Goal: Task Accomplishment & Management: Complete application form

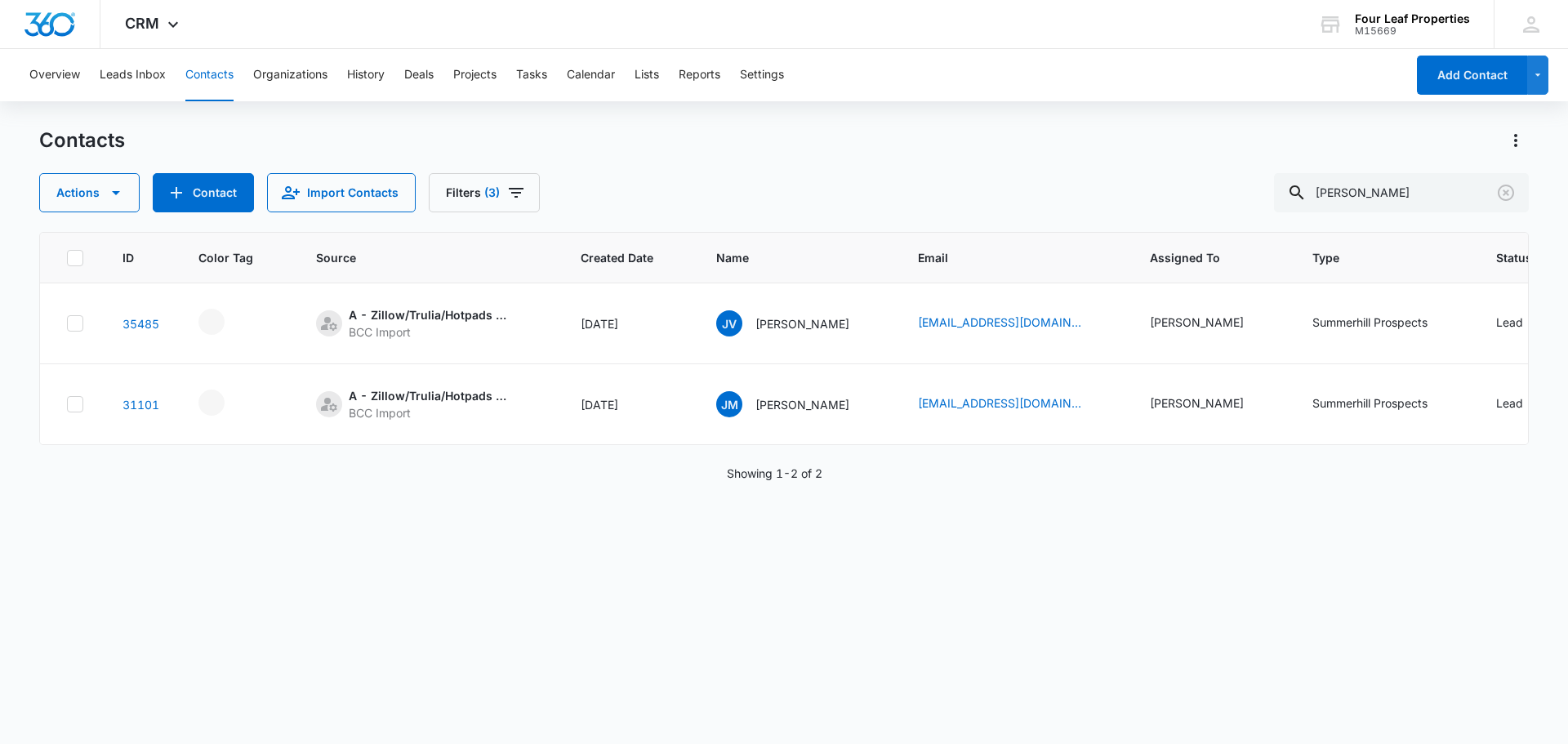
scroll to position [0, 498]
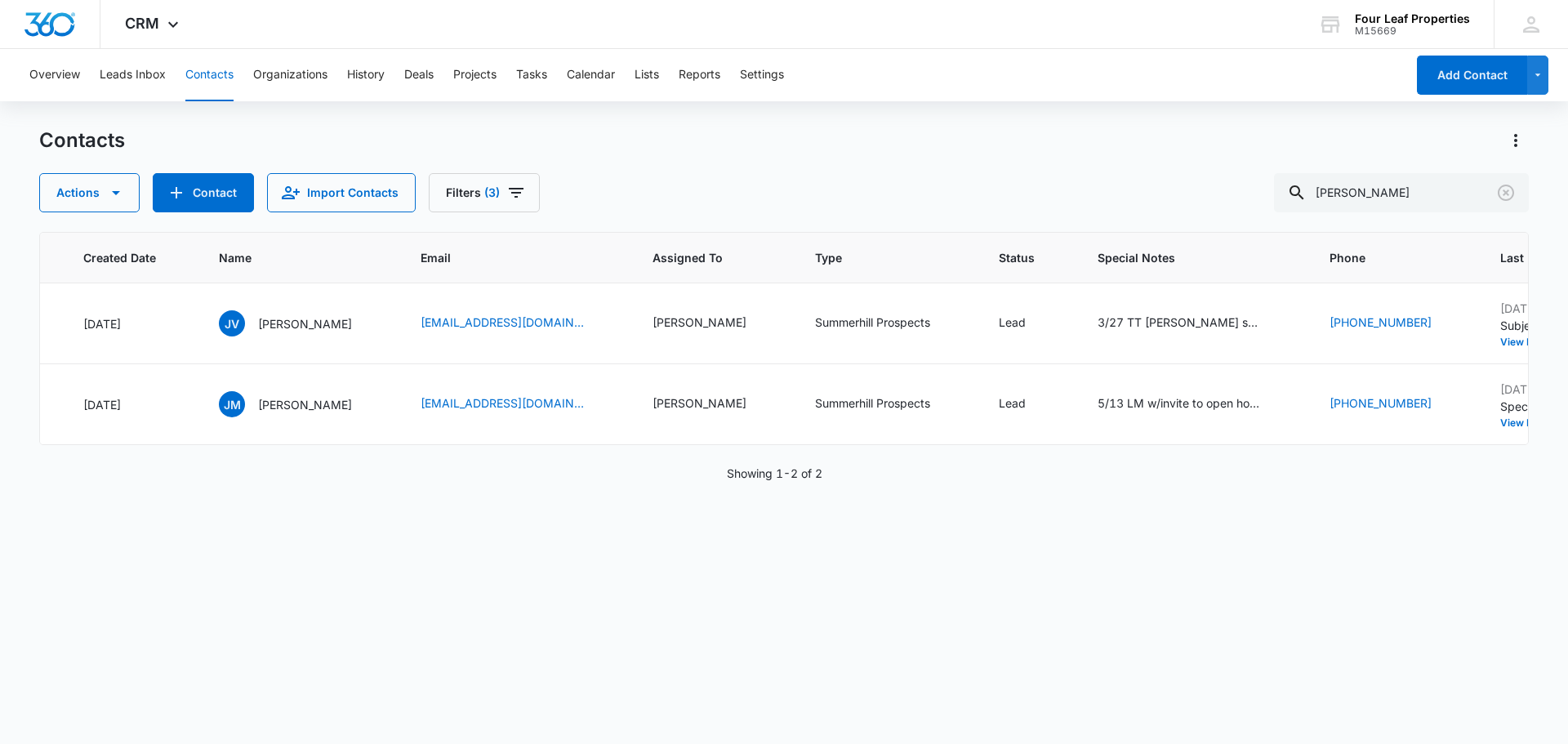
drag, startPoint x: 1409, startPoint y: 184, endPoint x: 1061, endPoint y: 209, distance: 348.9
click at [1063, 209] on div "Actions Contact Import Contacts Filters (3) [PERSON_NAME]" at bounding box center [784, 192] width 1490 height 40
type input "[PERSON_NAME]"
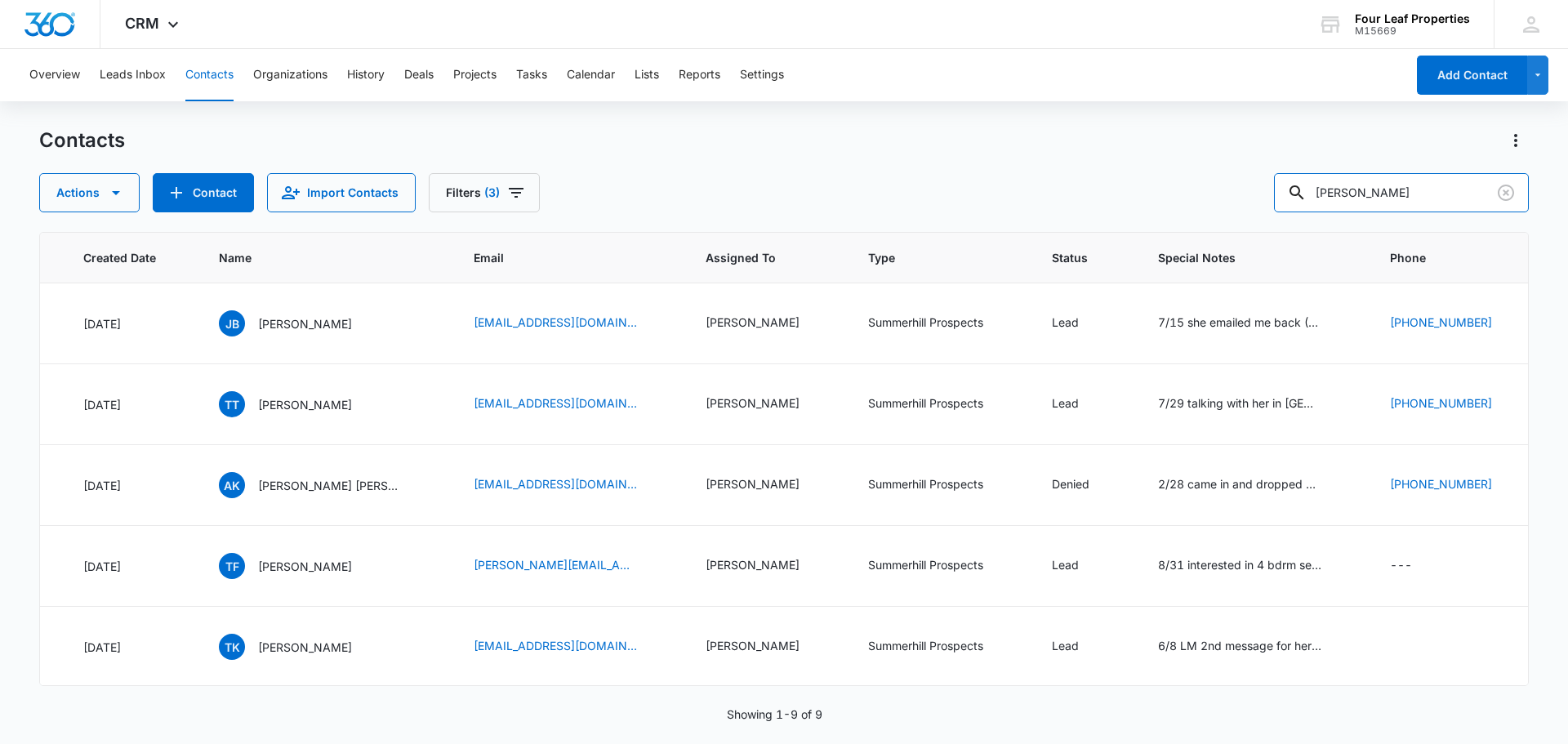
drag, startPoint x: 1395, startPoint y: 195, endPoint x: 1090, endPoint y: 190, distance: 305.0
click at [1093, 190] on div "Actions Contact Import Contacts Filters (3) [PERSON_NAME]" at bounding box center [784, 192] width 1490 height 40
paste input "[PERSON_NAME]"
type input "[PERSON_NAME]"
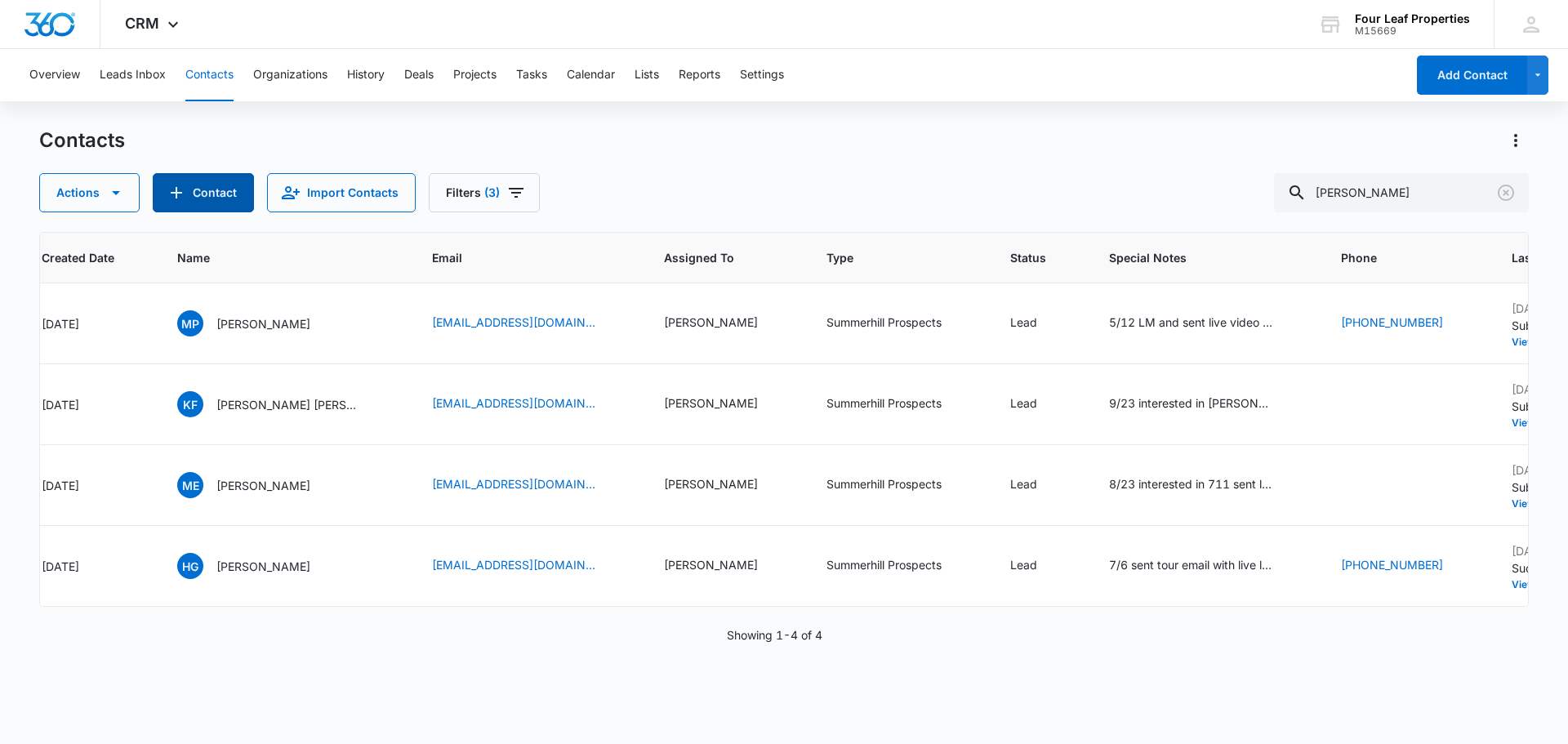
click at [188, 197] on button "Contact" at bounding box center [203, 192] width 102 height 40
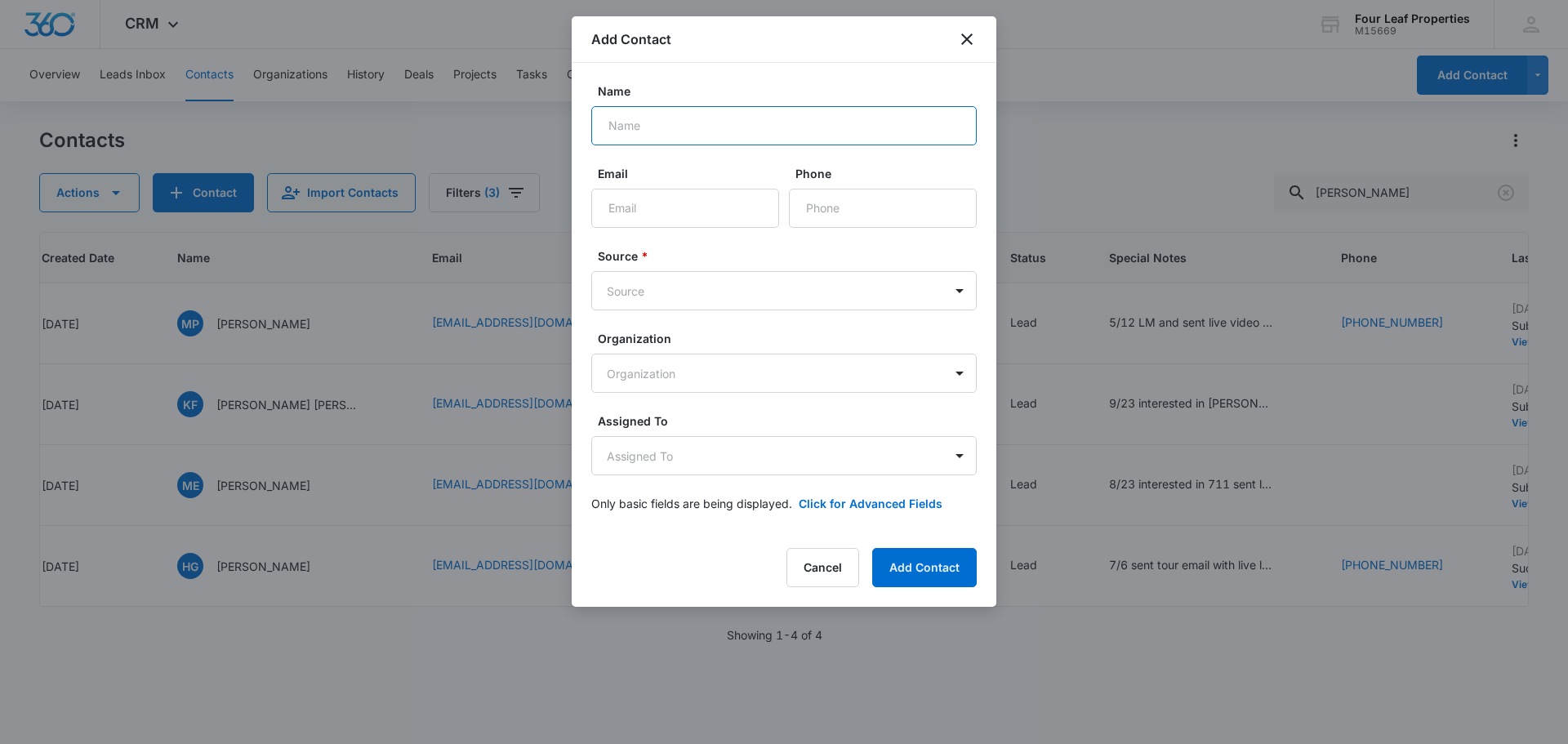
click at [688, 124] on input "Name" at bounding box center [784, 126] width 386 height 40
paste input "[PERSON_NAME]"
click at [649, 202] on input "Email" at bounding box center [685, 208] width 188 height 40
click at [619, 131] on input "[PERSON_NAME]" at bounding box center [784, 126] width 386 height 40
drag, startPoint x: 655, startPoint y: 124, endPoint x: 690, endPoint y: 125, distance: 35.0
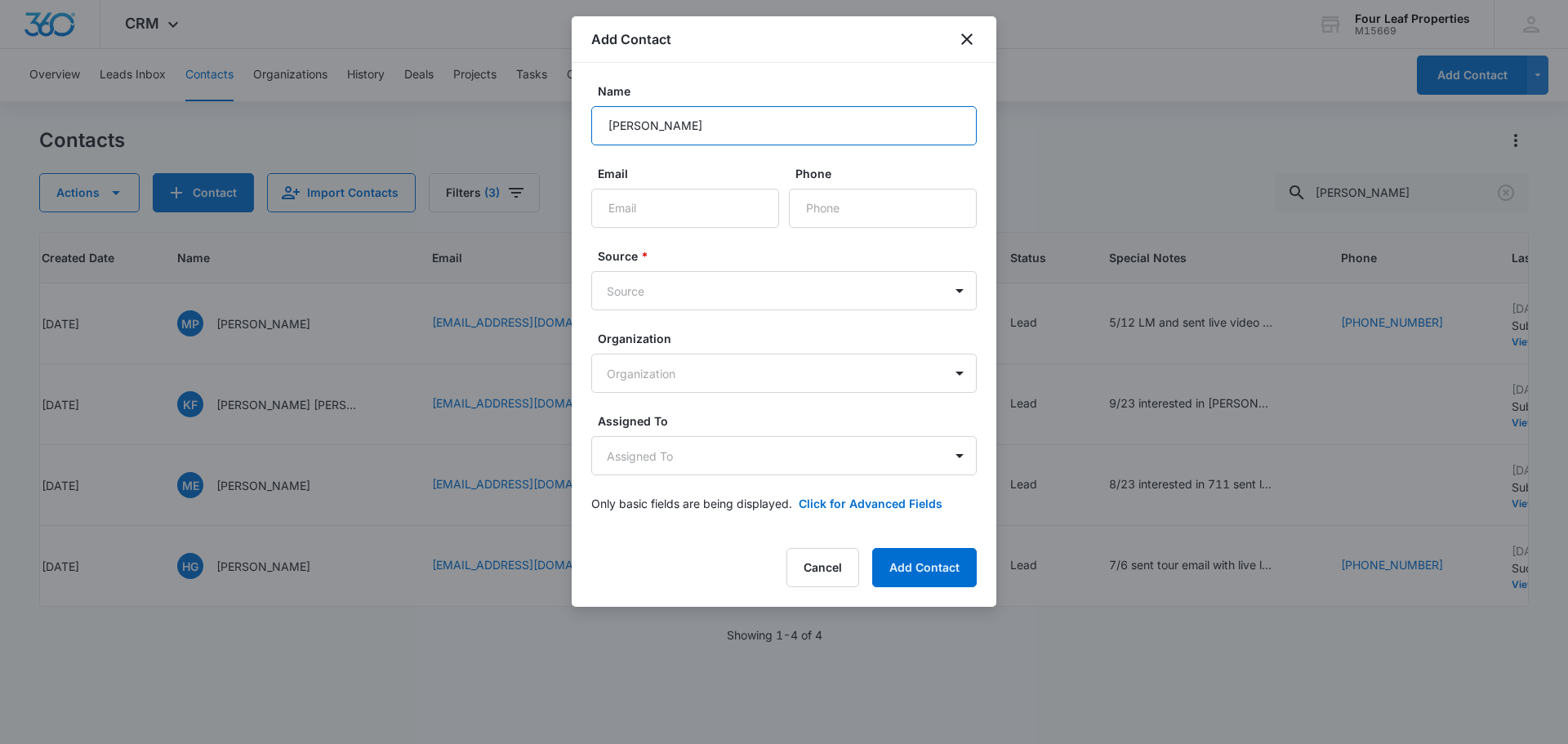
click at [658, 124] on input "[PERSON_NAME]" at bounding box center [784, 126] width 386 height 40
type input "[PERSON_NAME]"
paste input "[EMAIL_ADDRESS][DOMAIN_NAME]"
type input "[EMAIL_ADDRESS][DOMAIN_NAME]"
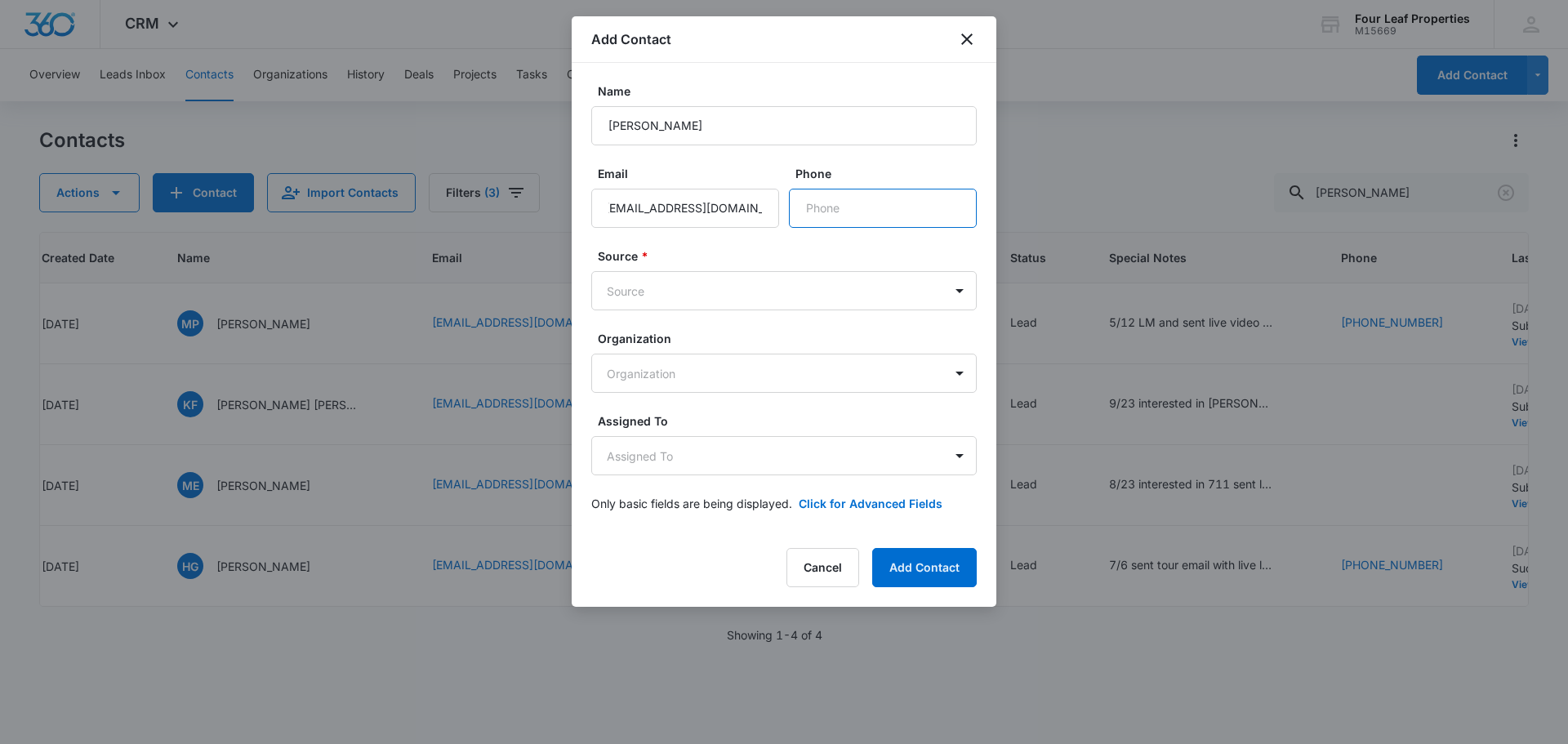
click at [841, 191] on input "Phone" at bounding box center [883, 208] width 188 height 40
paste input "[PHONE_NUMBER]"
click at [805, 209] on input "Phone" at bounding box center [883, 208] width 188 height 40
type input "[PHONE_NUMBER]"
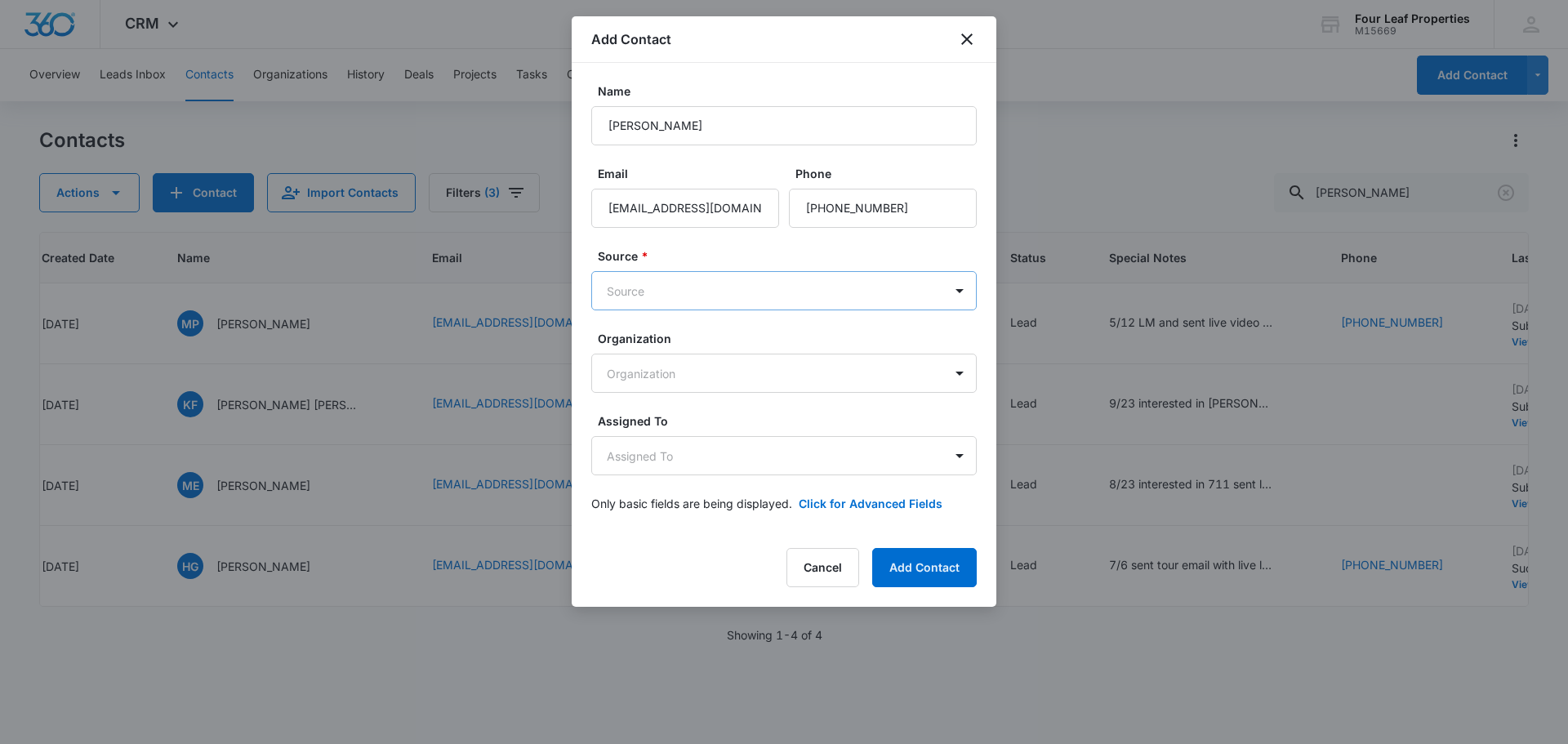
click at [756, 283] on body "CRM Apps Reputation Websites Forms CRM Email Social Shop Payments POS Content A…" at bounding box center [784, 372] width 1568 height 744
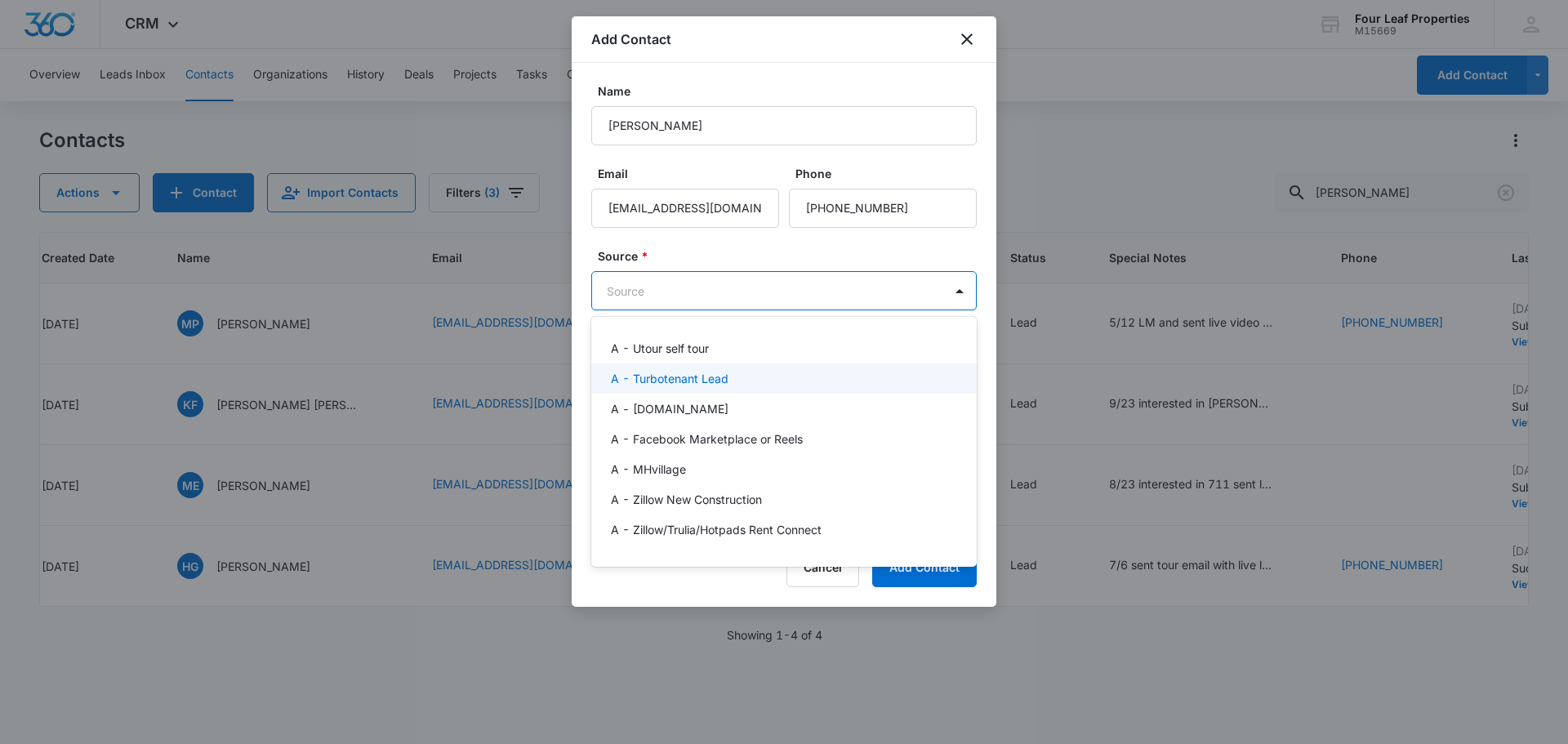
click at [758, 383] on div "A - Turbotenant Lead" at bounding box center [782, 379] width 343 height 17
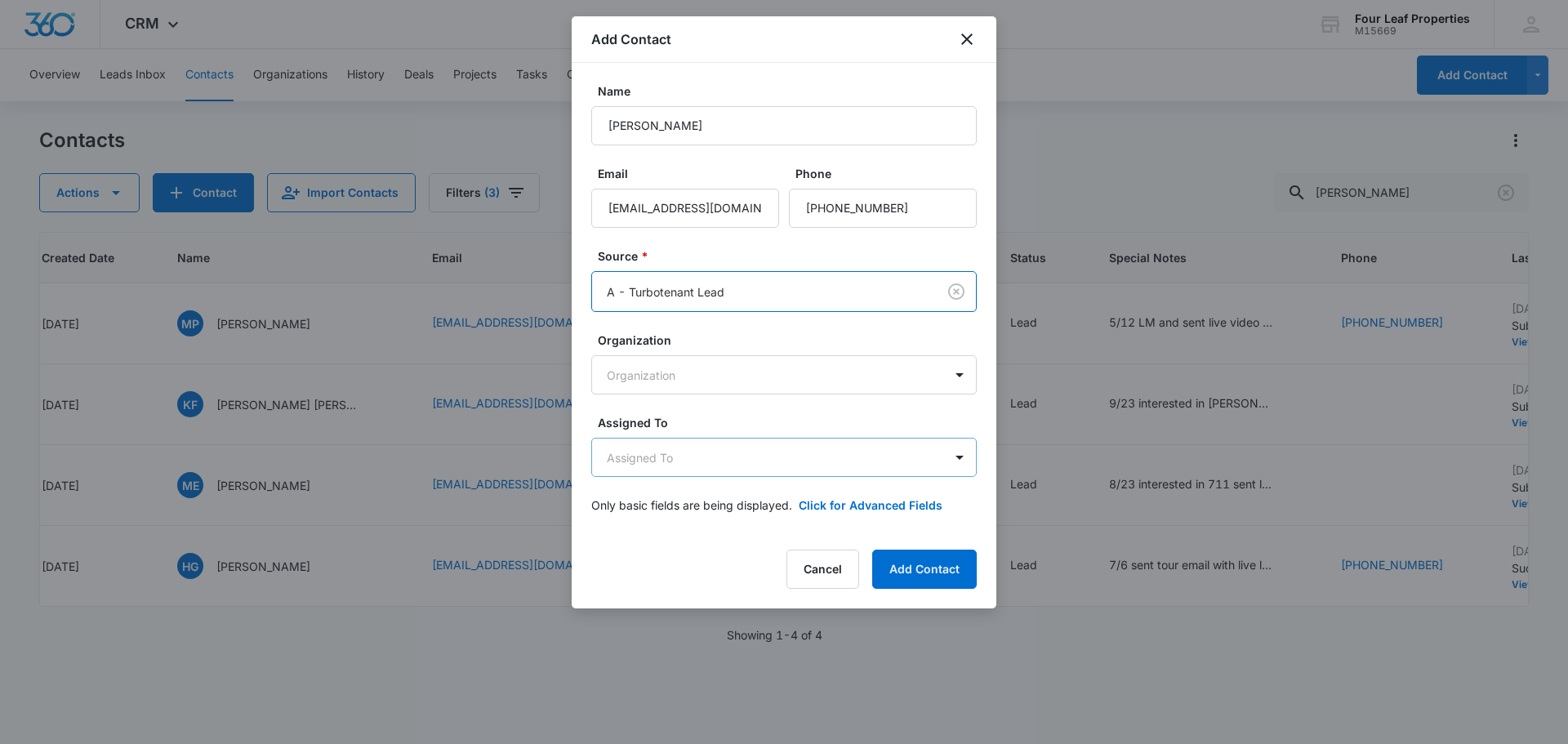
click at [791, 472] on body "CRM Apps Reputation Websites Forms CRM Email Social Shop Payments POS Content A…" at bounding box center [784, 372] width 1568 height 744
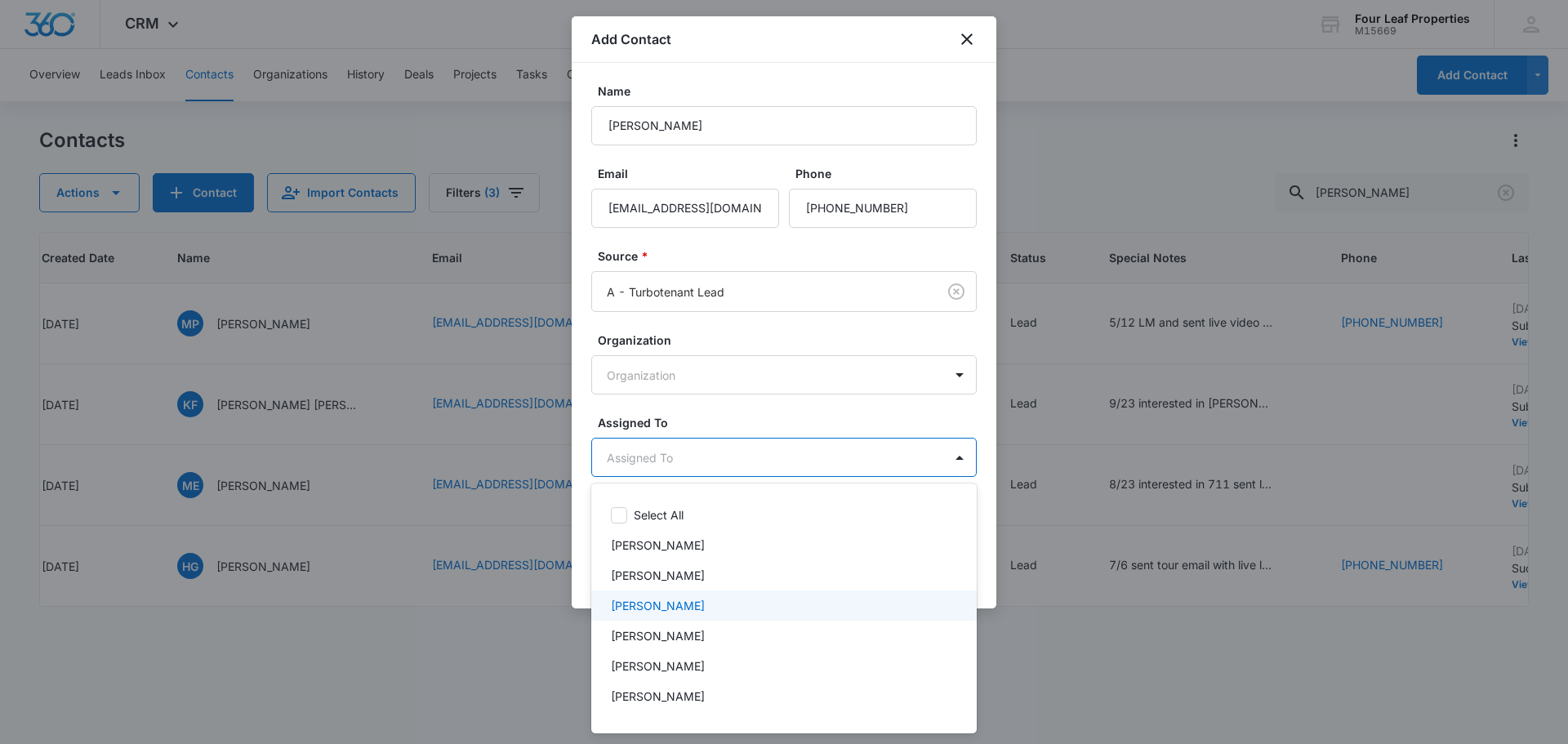
click at [768, 616] on div "[PERSON_NAME]" at bounding box center [784, 605] width 386 height 30
click at [825, 378] on div at bounding box center [784, 372] width 1568 height 744
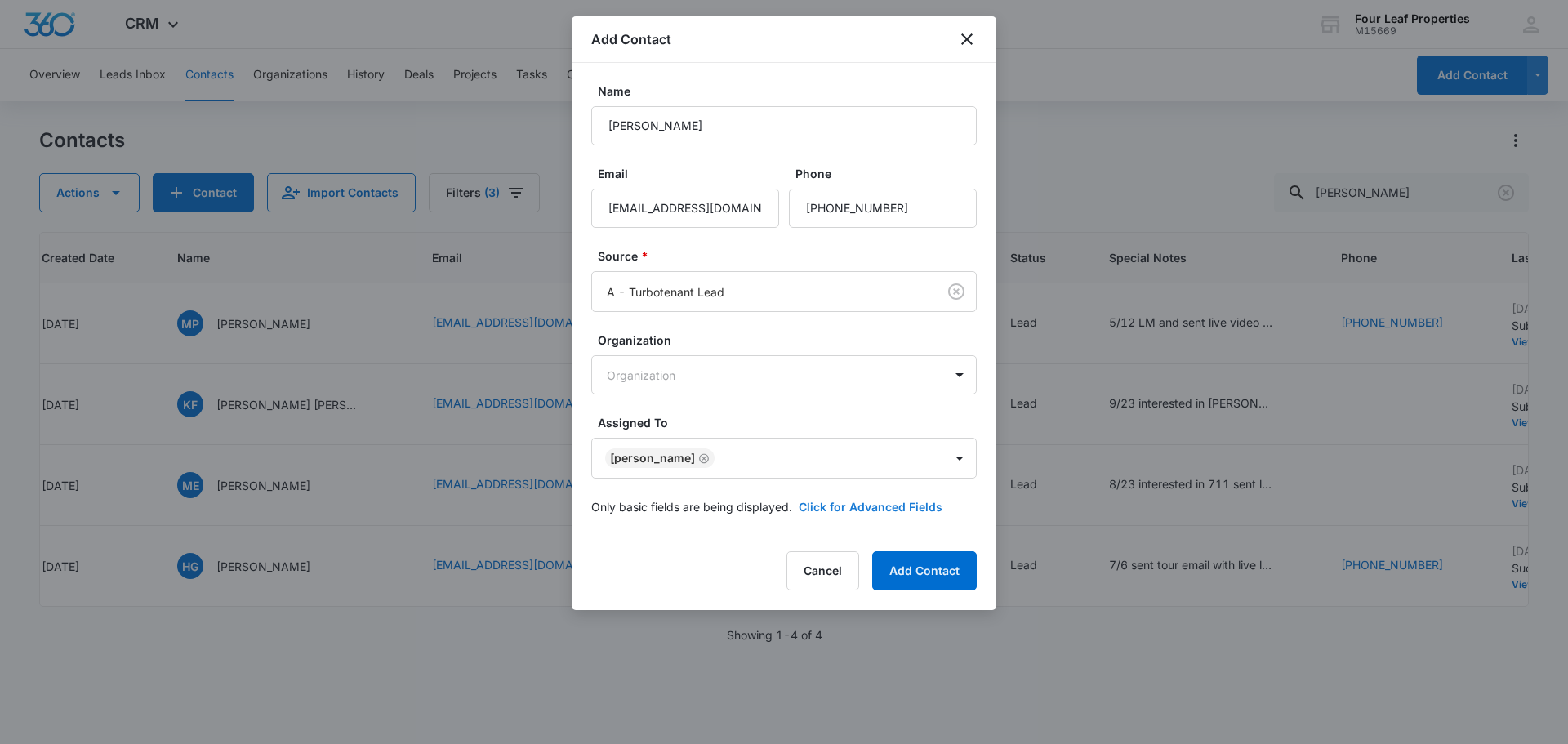
click at [844, 502] on button "Click for Advanced Fields" at bounding box center [870, 506] width 144 height 17
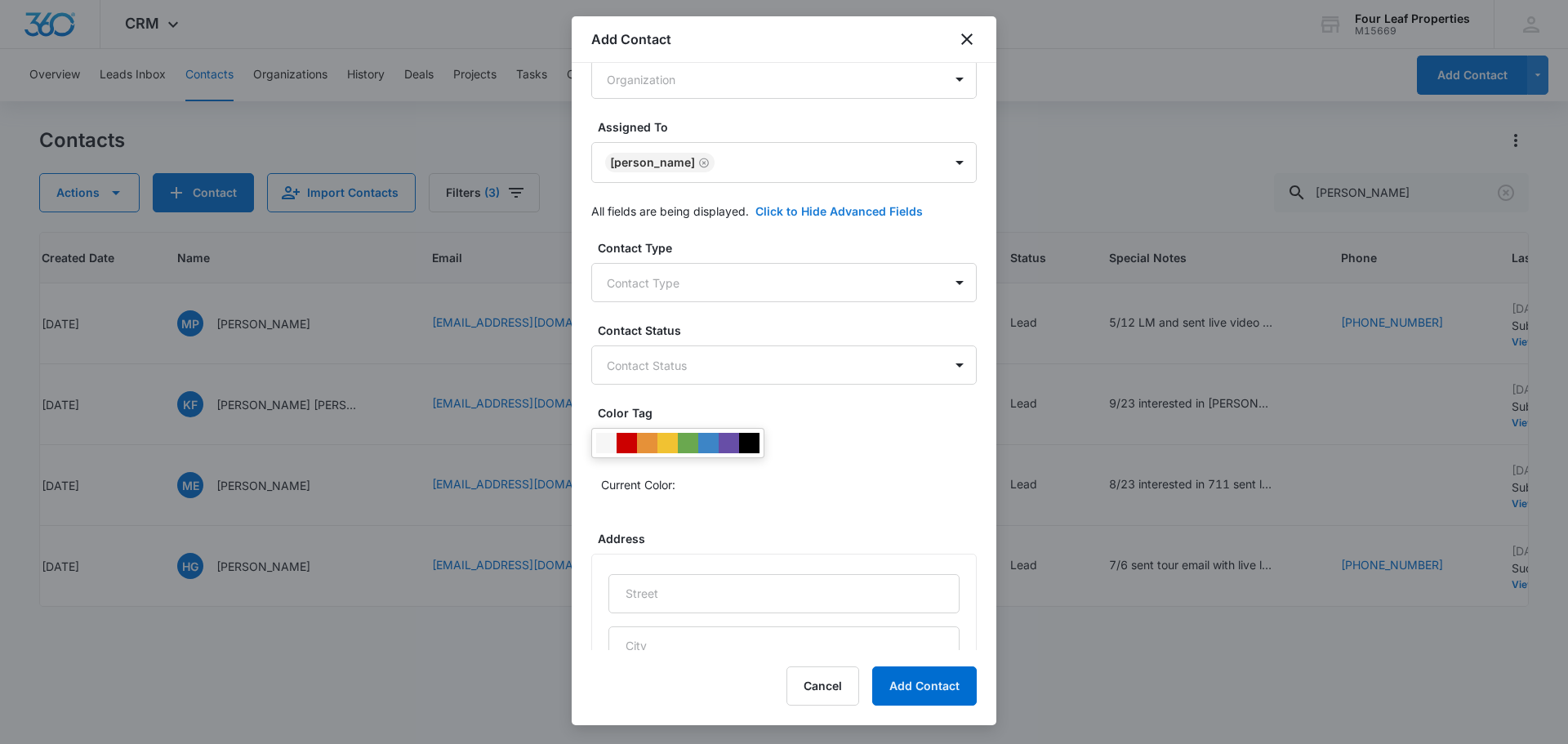
scroll to position [327, 0]
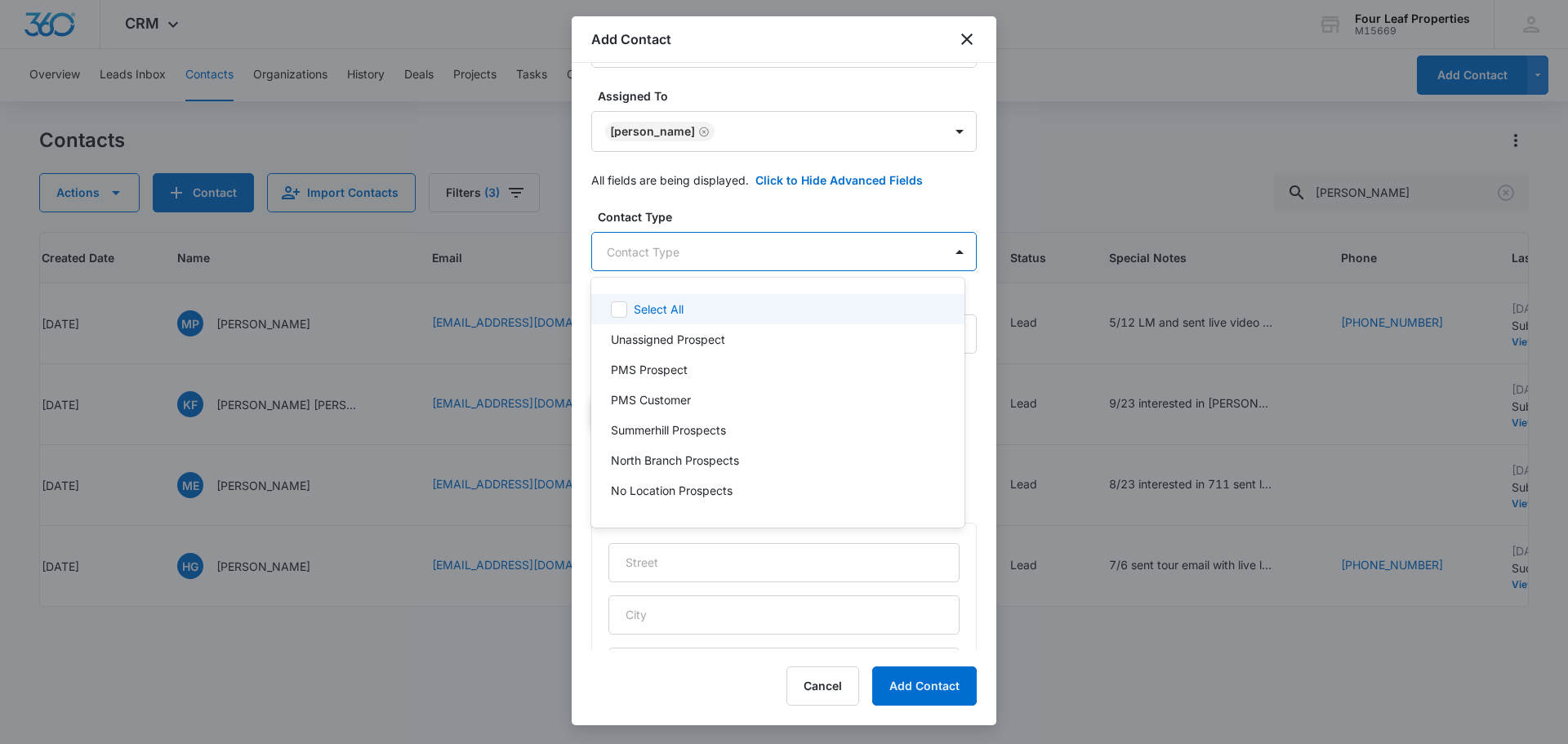
click at [717, 259] on body "CRM Apps Reputation Websites Forms CRM Email Social Shop Payments POS Content A…" at bounding box center [784, 372] width 1568 height 744
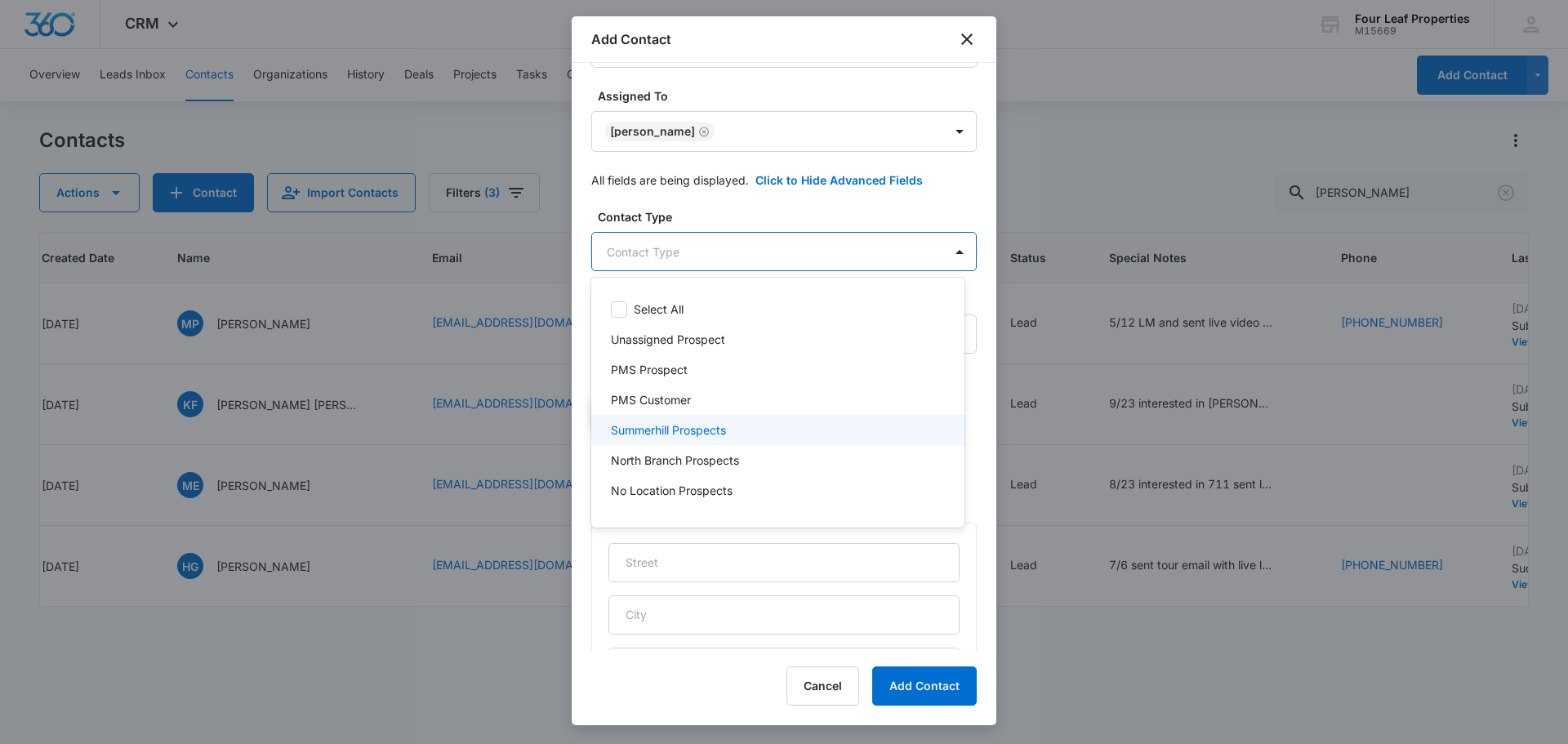
click at [740, 421] on div "Summerhill Prospects" at bounding box center [776, 430] width 331 height 17
click at [807, 210] on div at bounding box center [784, 372] width 1568 height 744
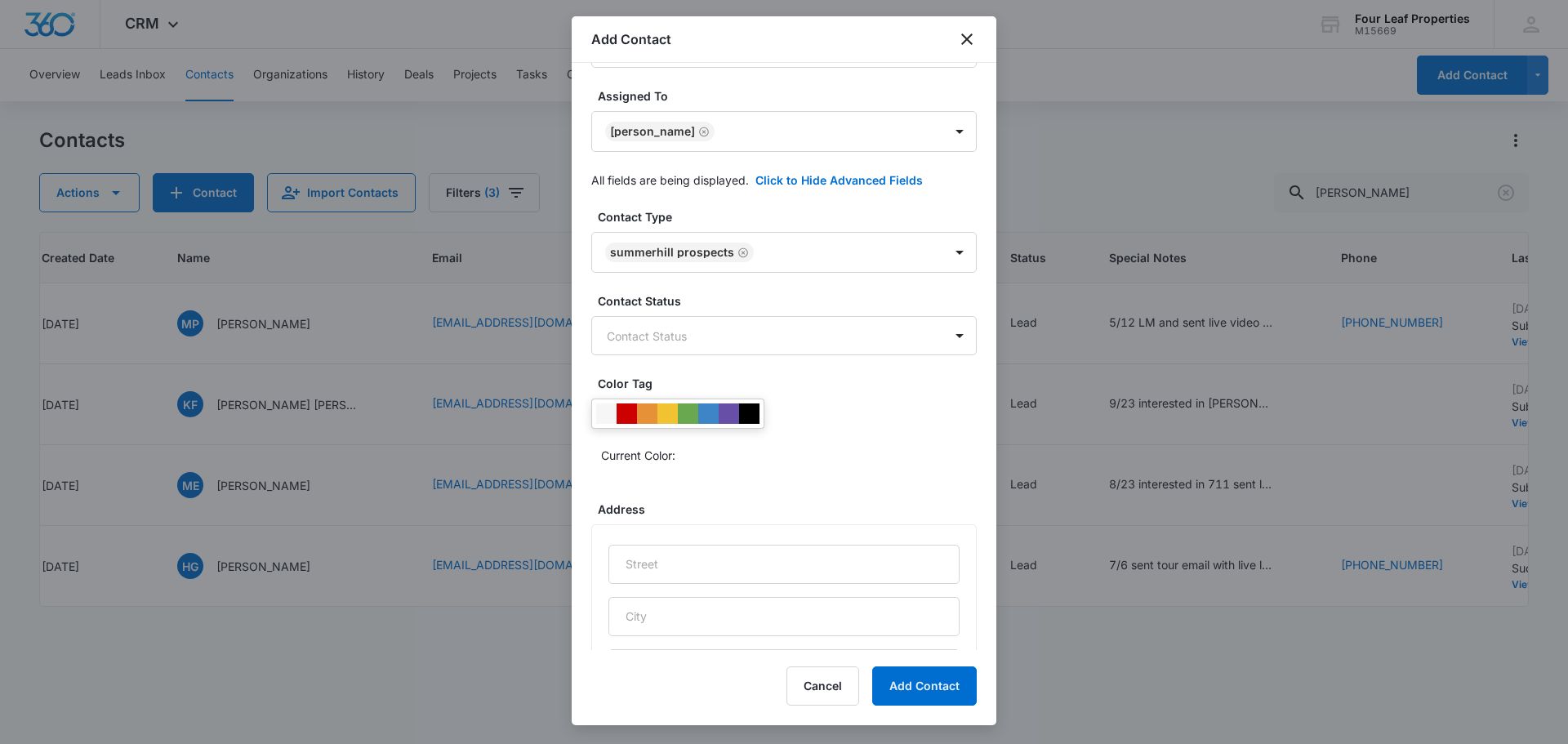
click at [783, 358] on div "Contact Type Summerhill Prospects Contact Status Contact Status Color Tag Curre…" at bounding box center [784, 589] width 386 height 764
click at [782, 346] on body "CRM Apps Reputation Websites Forms CRM Email Social Shop Payments POS Content A…" at bounding box center [784, 372] width 1568 height 744
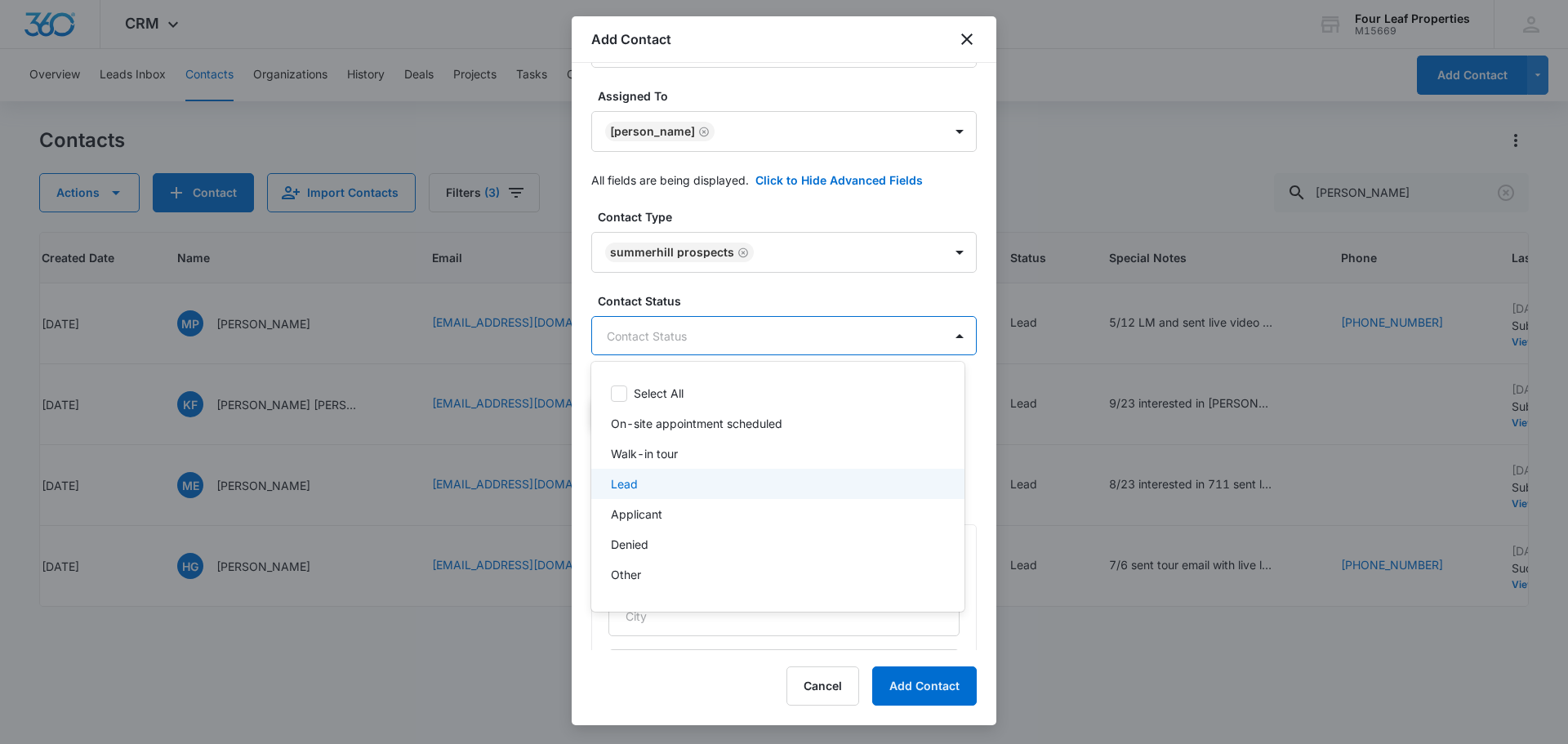
click at [765, 479] on div "Lead" at bounding box center [776, 484] width 331 height 17
click at [820, 282] on div at bounding box center [784, 372] width 1568 height 744
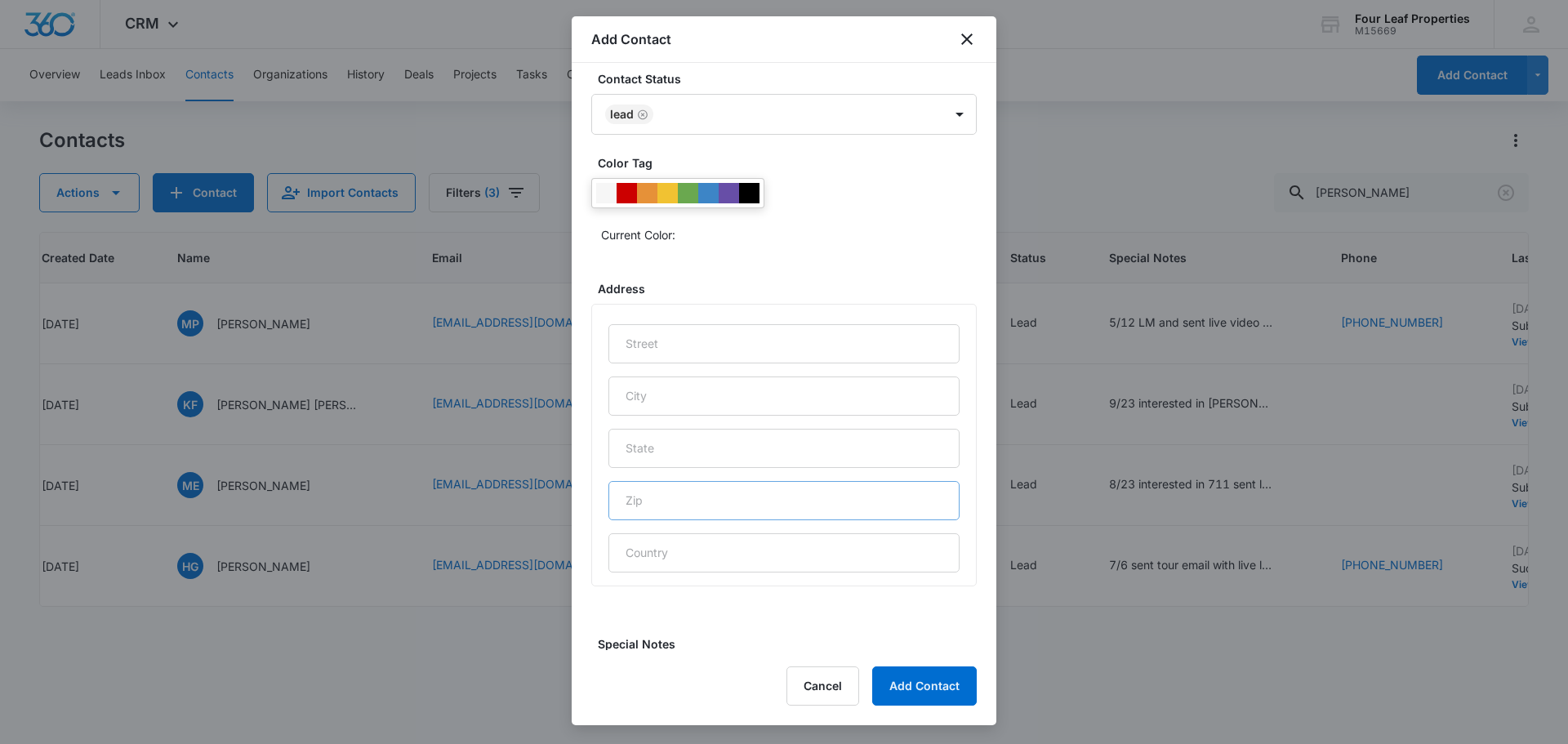
scroll to position [650, 0]
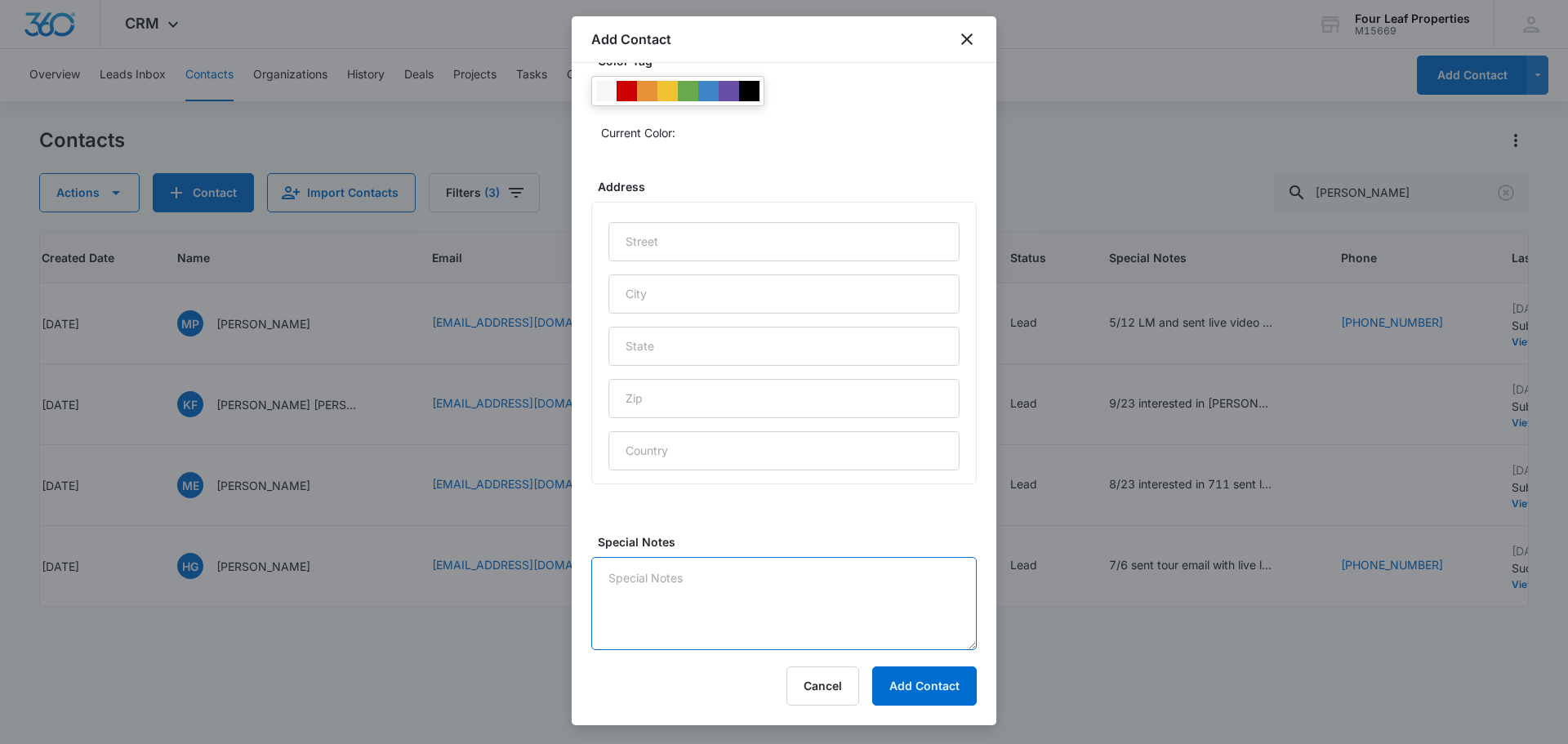
click at [724, 572] on textarea "Special Notes" at bounding box center [784, 603] width 386 height 93
type textarea "L"
type textarea "10/13 Spoke to [PERSON_NAME] she was at work will call her back"
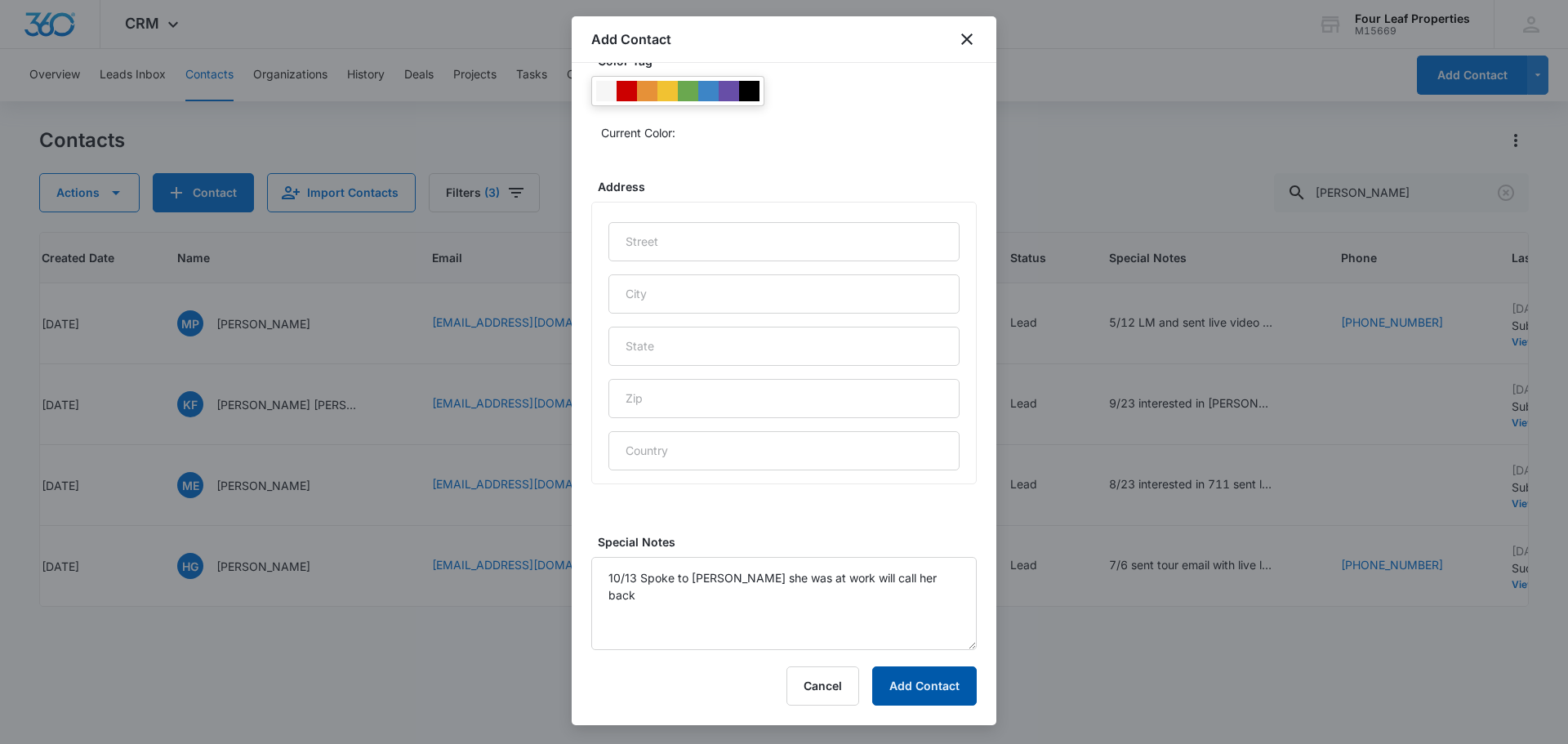
click at [932, 688] on button "Add Contact" at bounding box center [924, 685] width 104 height 40
